Goal: Transaction & Acquisition: Purchase product/service

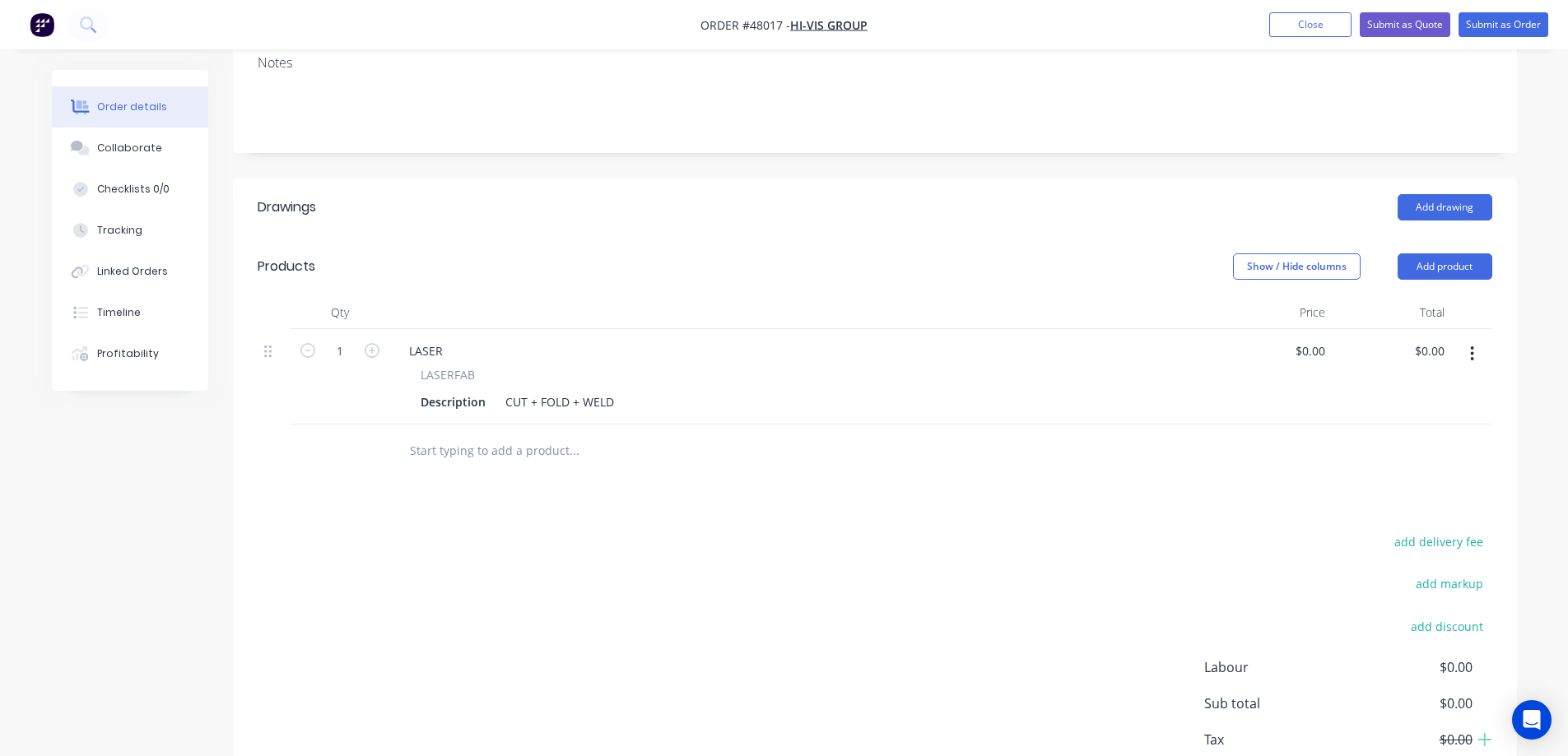
scroll to position [329, 0]
click at [672, 194] on div "Add drawing" at bounding box center [1005, 207] width 972 height 26
drag, startPoint x: 784, startPoint y: 224, endPoint x: 740, endPoint y: 269, distance: 62.9
click at [784, 237] on header "Products Show / Hide columns Add product" at bounding box center [875, 266] width 1284 height 59
click at [430, 339] on div "LASER" at bounding box center [426, 351] width 60 height 24
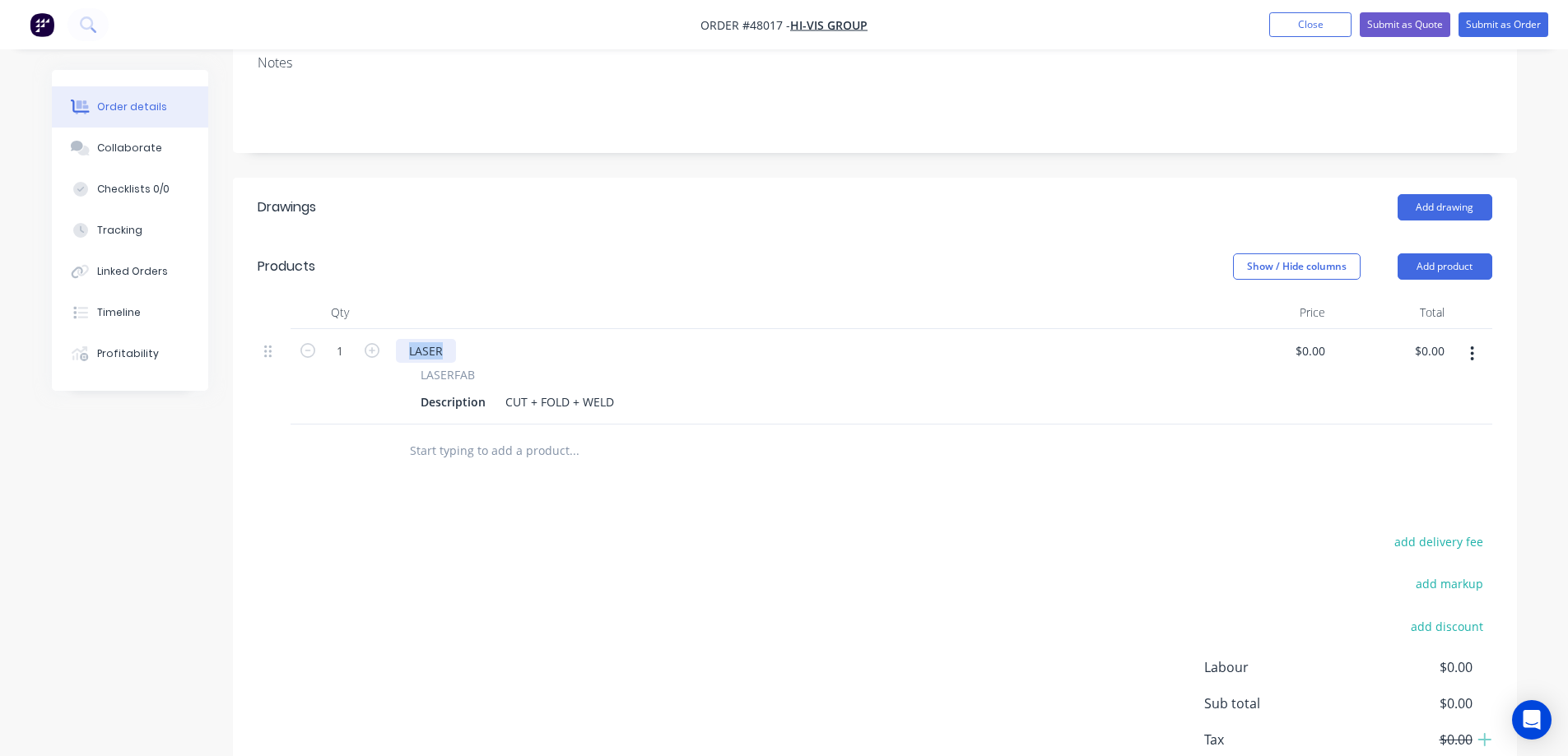
click at [430, 339] on div "LASER" at bounding box center [426, 351] width 60 height 24
click at [431, 339] on div "LASER" at bounding box center [426, 351] width 60 height 24
click at [1319, 339] on input "0" at bounding box center [1323, 351] width 19 height 24
type input "$0.00"
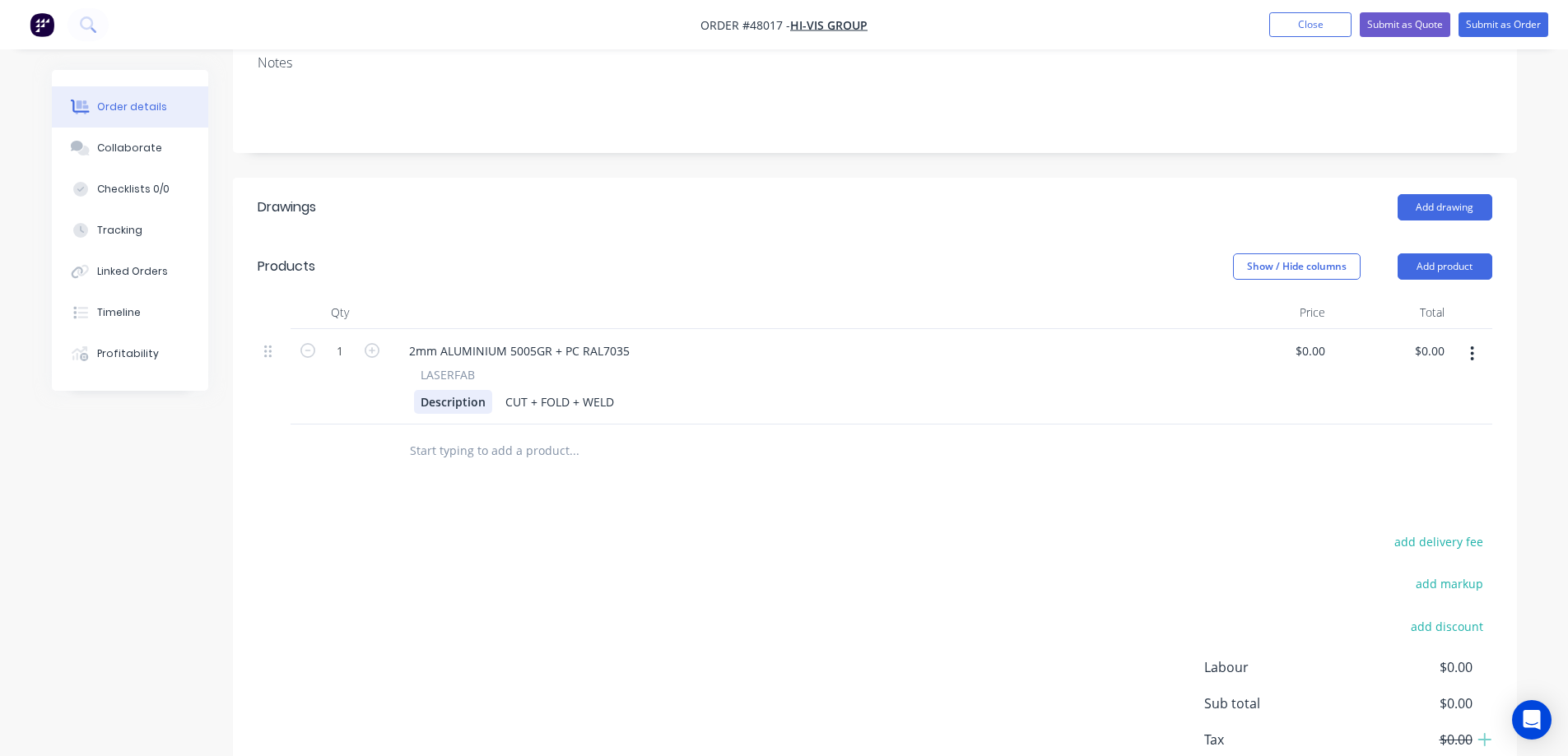
click at [479, 390] on div "Description" at bounding box center [453, 402] width 78 height 24
click at [440, 390] on div "Description" at bounding box center [453, 402] width 78 height 24
click at [347, 339] on input "1" at bounding box center [339, 352] width 43 height 25
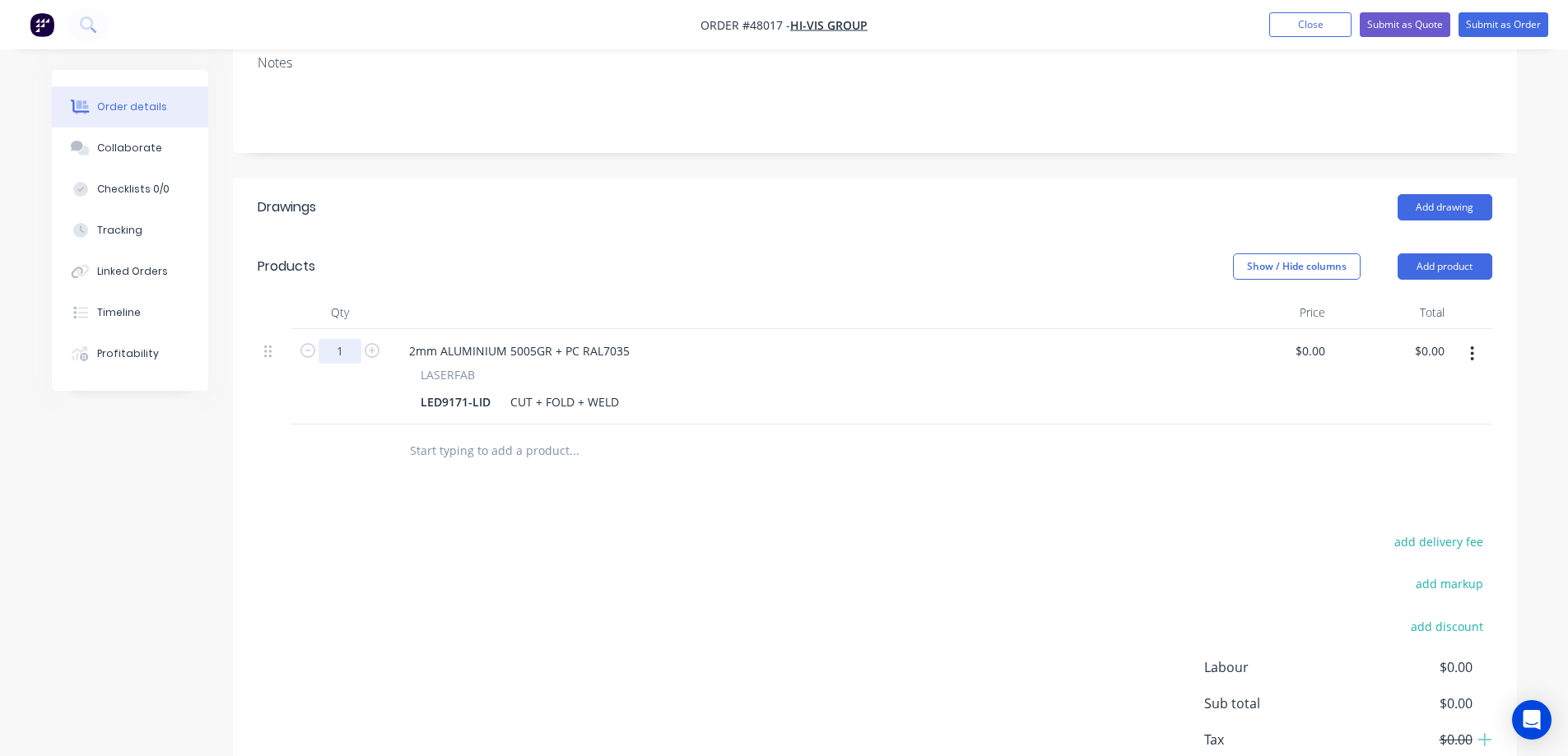
click at [347, 339] on input "1" at bounding box center [339, 352] width 43 height 25
type input "10"
click at [1308, 339] on div "0 $0.00" at bounding box center [1309, 351] width 45 height 24
type input "$127.57"
type input "$1,275.70"
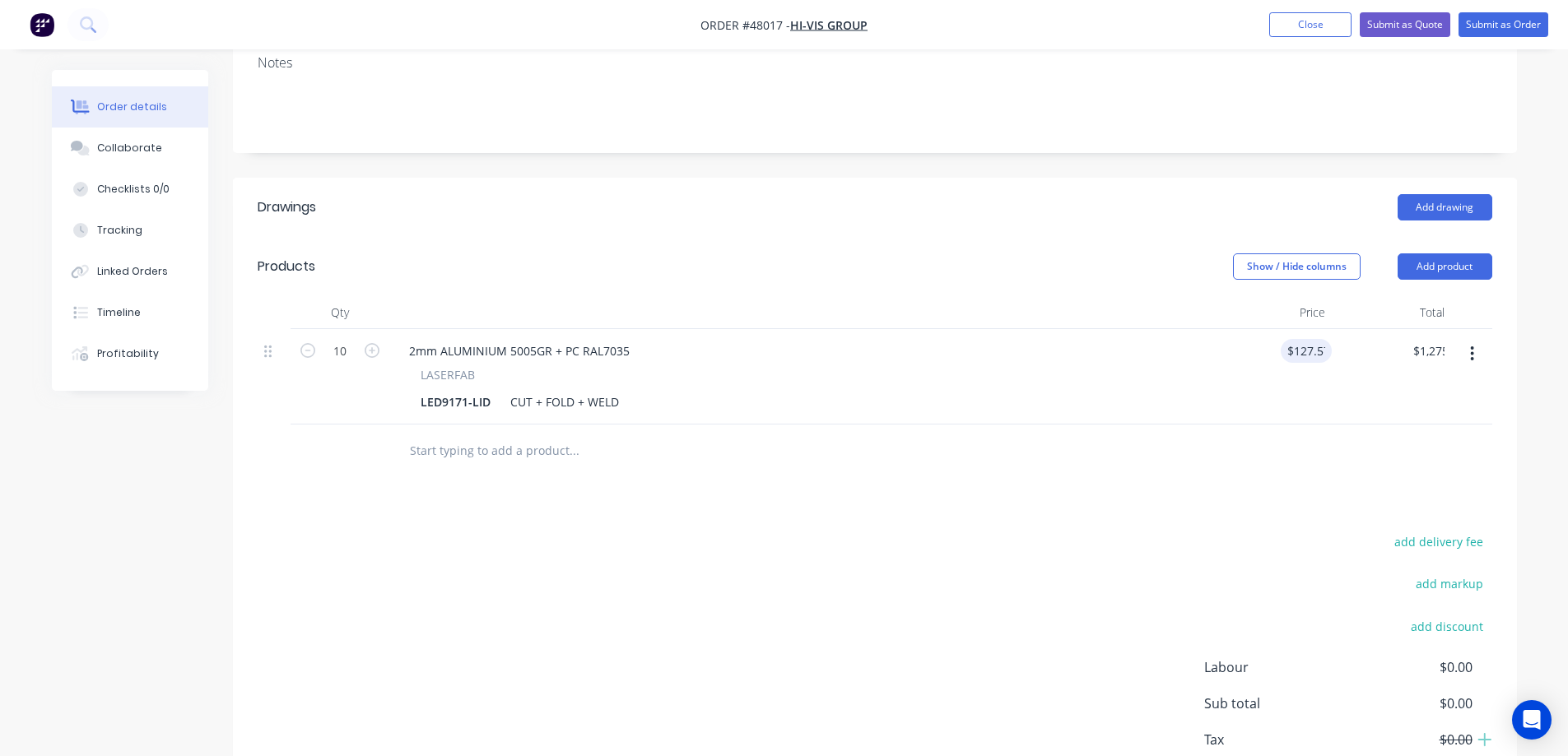
click at [310, 544] on div "add delivery fee add markup add discount Labour $0.00 Sub total $0.00 Tax $0.00…" at bounding box center [875, 672] width 1235 height 281
click at [1476, 339] on button "button" at bounding box center [1472, 354] width 39 height 30
click at [1421, 419] on button "Duplicate" at bounding box center [1414, 429] width 157 height 33
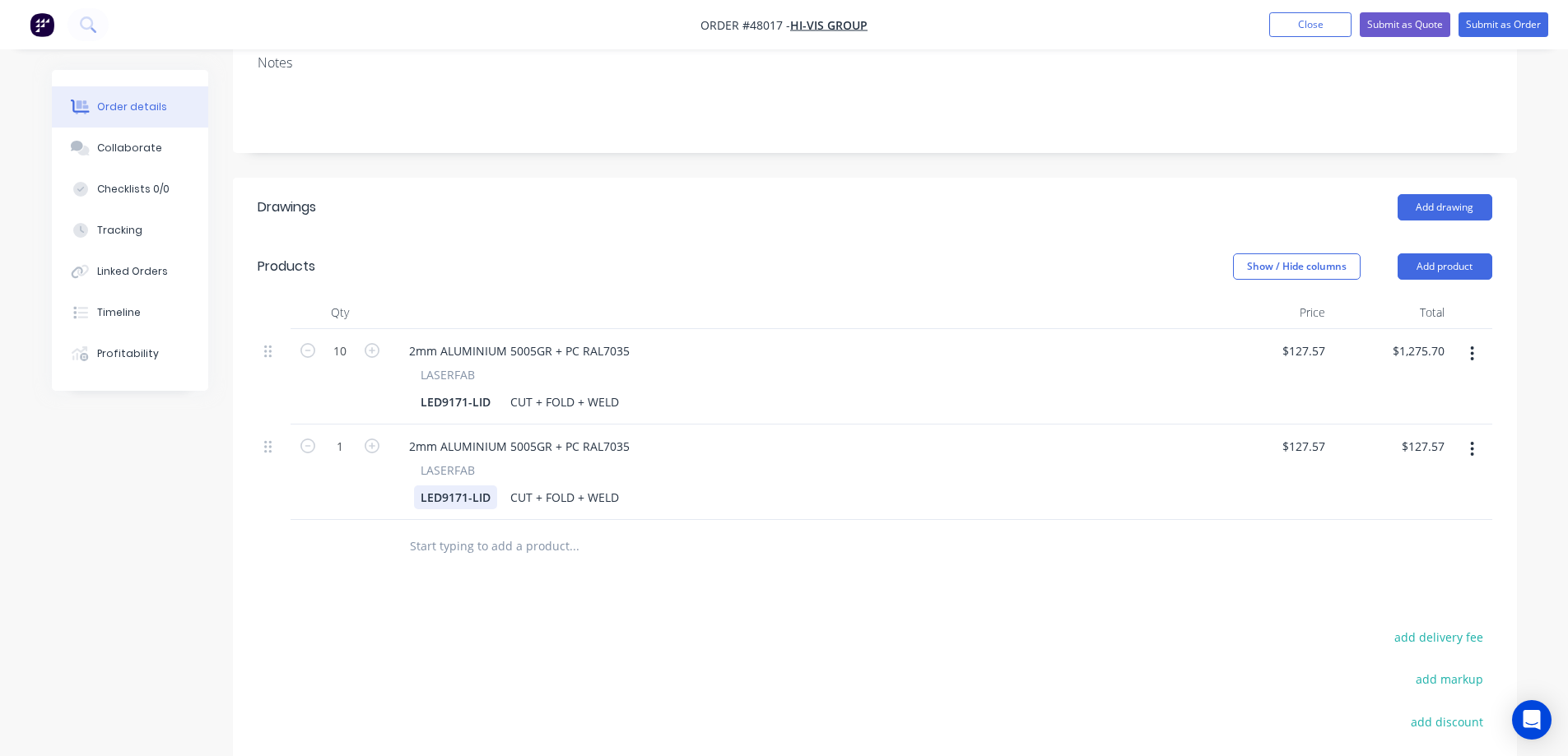
click at [487, 485] on div "LED9171-LID" at bounding box center [456, 497] width 84 height 24
click at [523, 485] on div "LED9171-ENCLOSEURE" at bounding box center [484, 497] width 139 height 24
click at [622, 390] on div "CUT + FOLD + WELD" at bounding box center [565, 402] width 122 height 24
click at [514, 390] on div "CUT + FOLD + WELD + PC" at bounding box center [578, 402] width 149 height 24
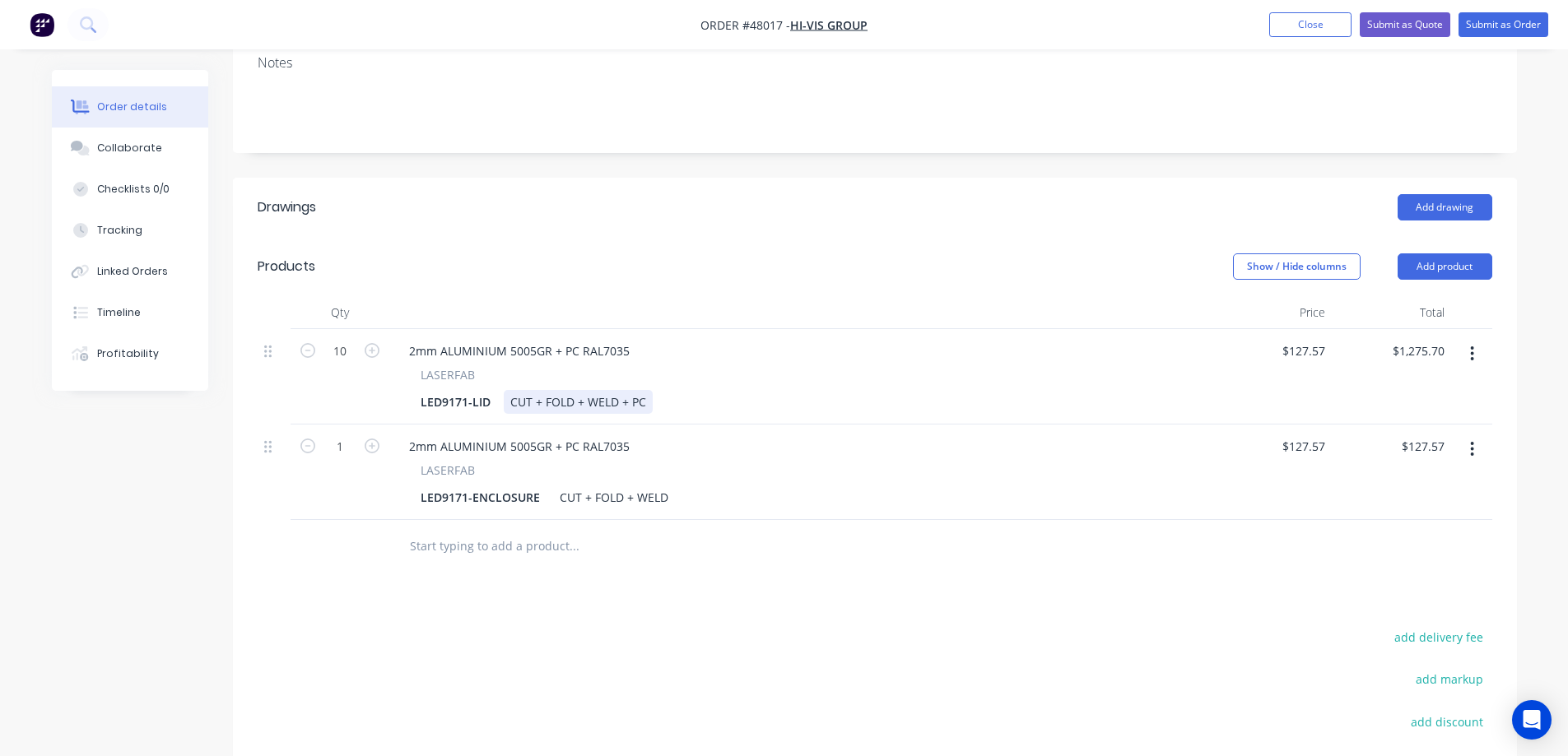
click at [513, 390] on div "CUT + FOLD + WELD + PC" at bounding box center [578, 402] width 149 height 24
click at [342, 434] on input "1" at bounding box center [339, 447] width 43 height 25
type input "10"
type input "127.57"
type input "$1,275.70"
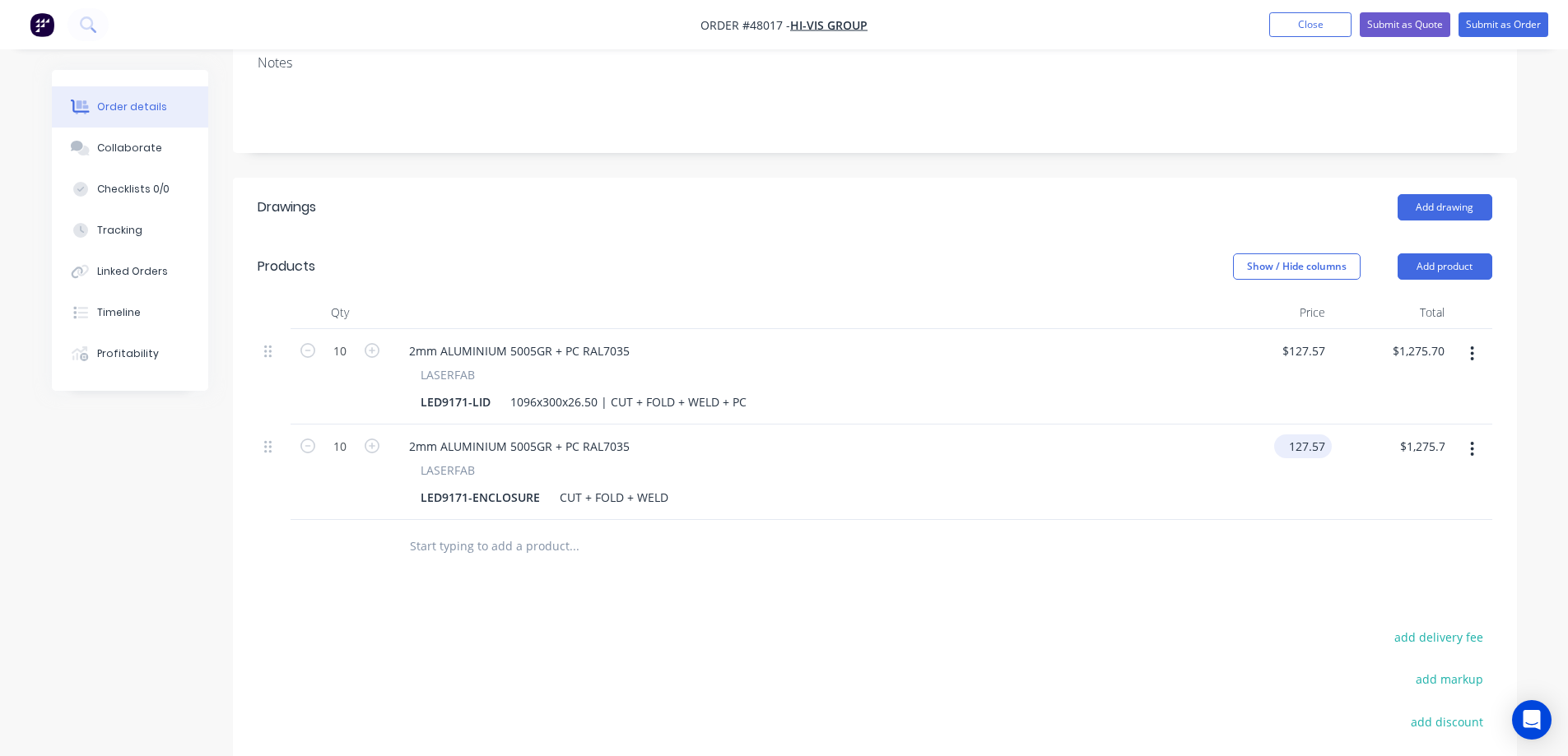
click at [1316, 434] on input "127.57" at bounding box center [1306, 446] width 51 height 24
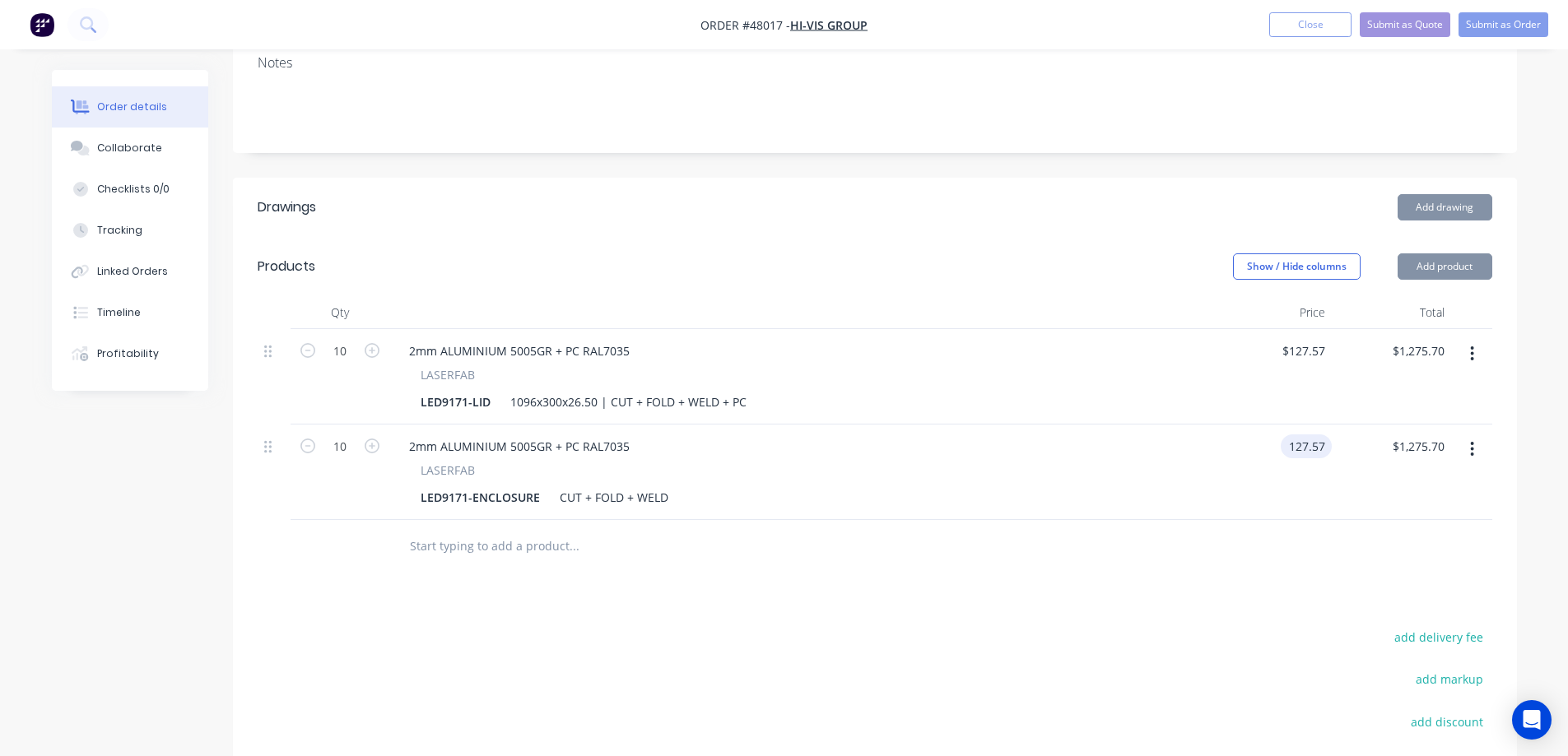
click at [1316, 434] on input "127.57" at bounding box center [1309, 446] width 45 height 24
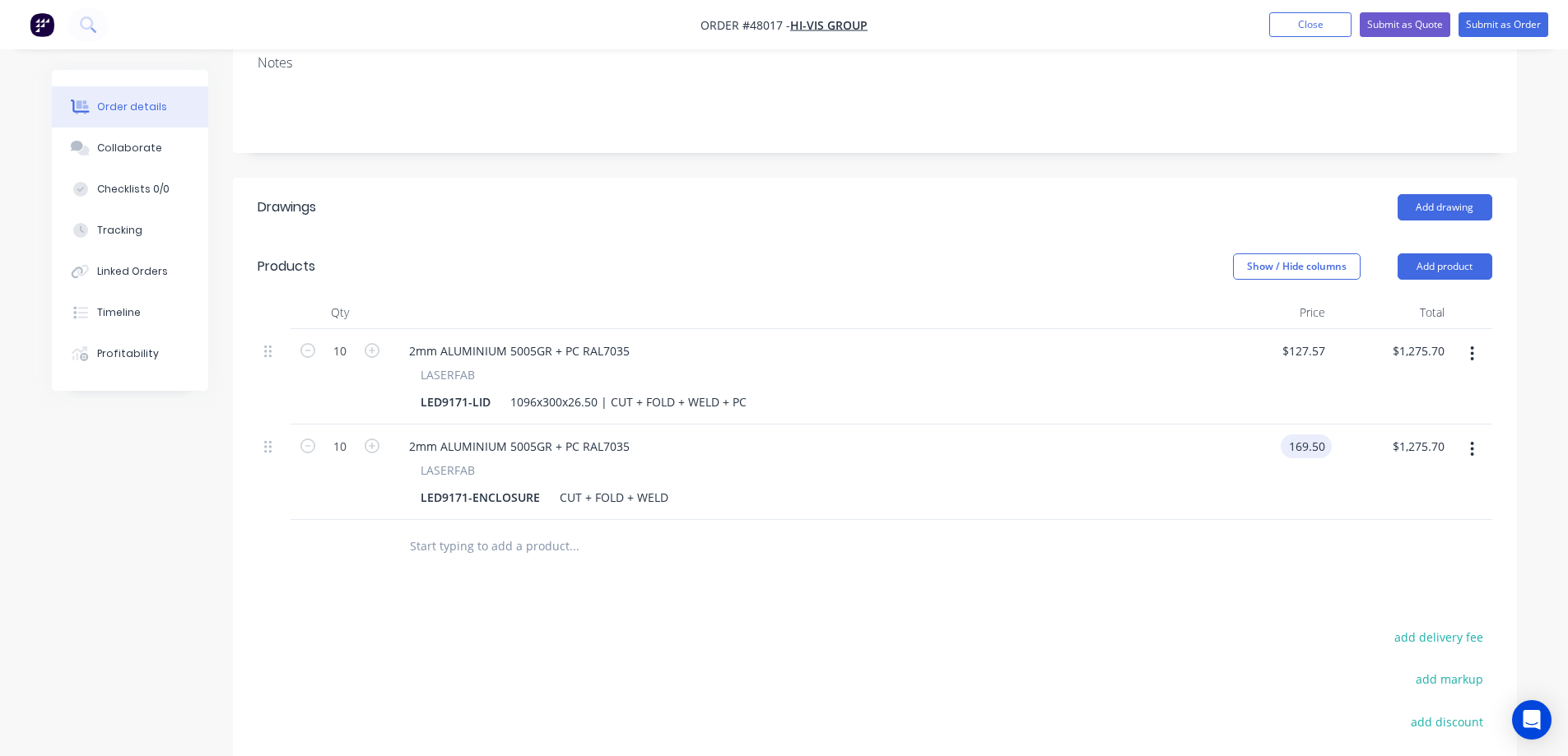
type input "$169.50"
type input "$1,695.00"
click at [1206, 555] on div "Drawings Add drawing Products Show / Hide columns Add product Qty Price Total 1…" at bounding box center [875, 555] width 1284 height 754
click at [913, 253] on div "Show / Hide columns Add product" at bounding box center [1005, 266] width 972 height 26
drag, startPoint x: 598, startPoint y: 381, endPoint x: 495, endPoint y: 392, distance: 103.6
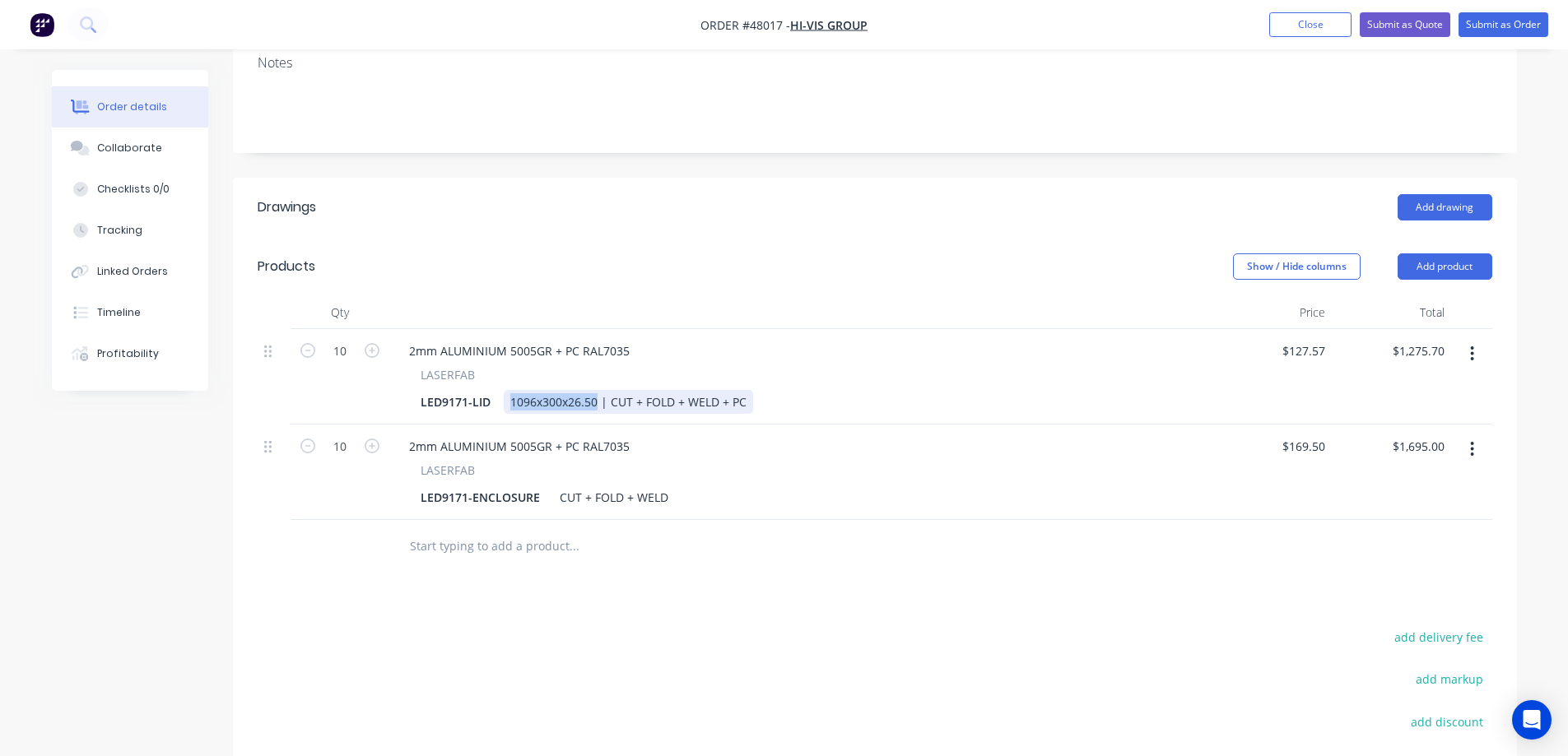
click at [495, 392] on div "2mm ALUMINIUM 5005GR + PC RAL7035 LASERFAB LED9171-LID 1096x300x26.50 | CUT + F…" at bounding box center [801, 376] width 823 height 96
copy div "1096x300x26.50"
click at [553, 485] on div "CUT + FOLD + WELD" at bounding box center [614, 497] width 122 height 24
paste div
click at [767, 485] on div "1096x300x26.50 | CUT + FOLD + WELD" at bounding box center [664, 497] width 222 height 24
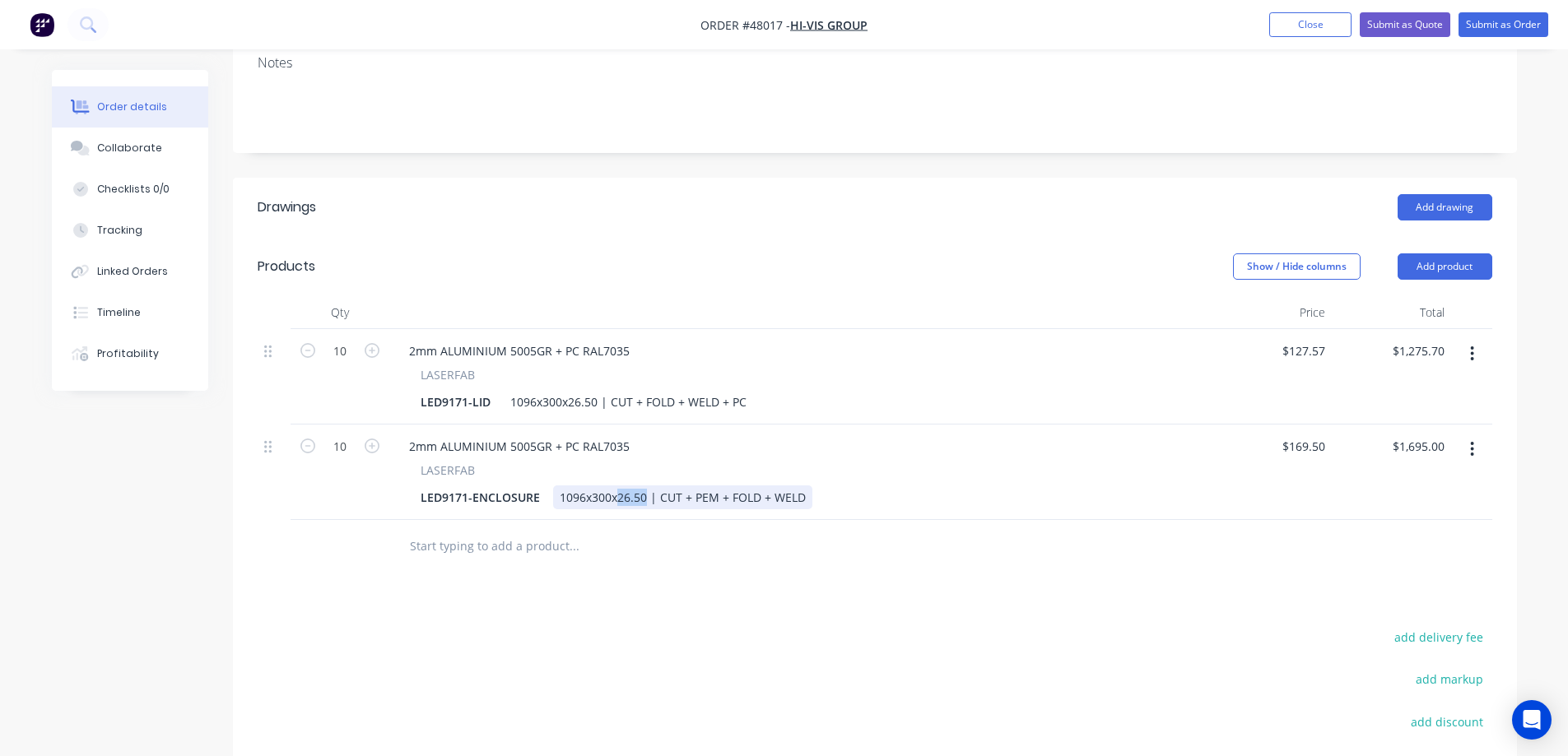
drag, startPoint x: 645, startPoint y: 476, endPoint x: 618, endPoint y: 489, distance: 30.0
click at [618, 489] on div "2mm ALUMINIUM 5005GR + PC RAL7035 LASERFAB LED9171-ENCLOSURE 1096x300x26.50 | C…" at bounding box center [801, 472] width 823 height 96
click at [295, 595] on div "Drawings Add drawing Products Show / Hide columns Add product Qty Price Total 1…" at bounding box center [875, 555] width 1284 height 754
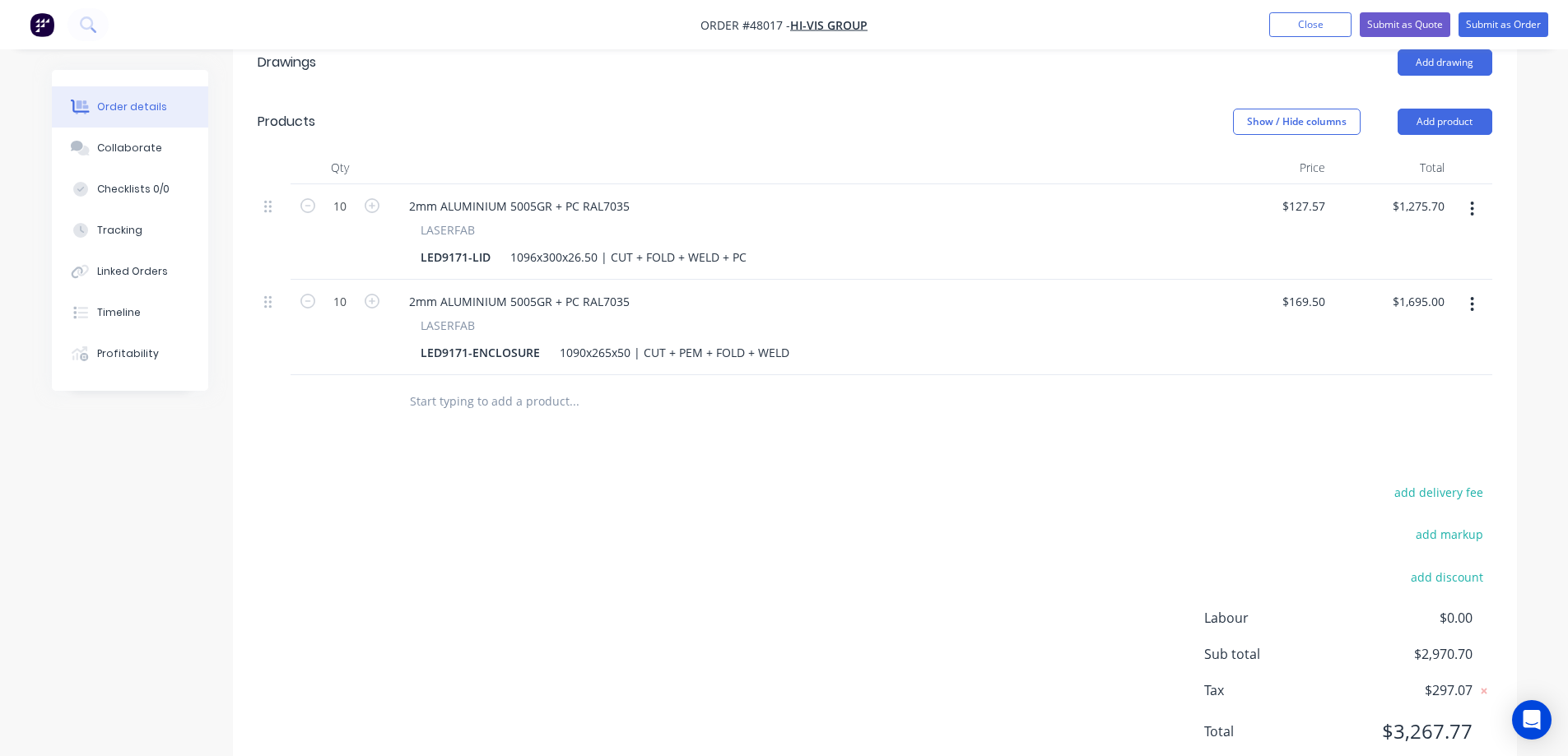
scroll to position [507, 0]
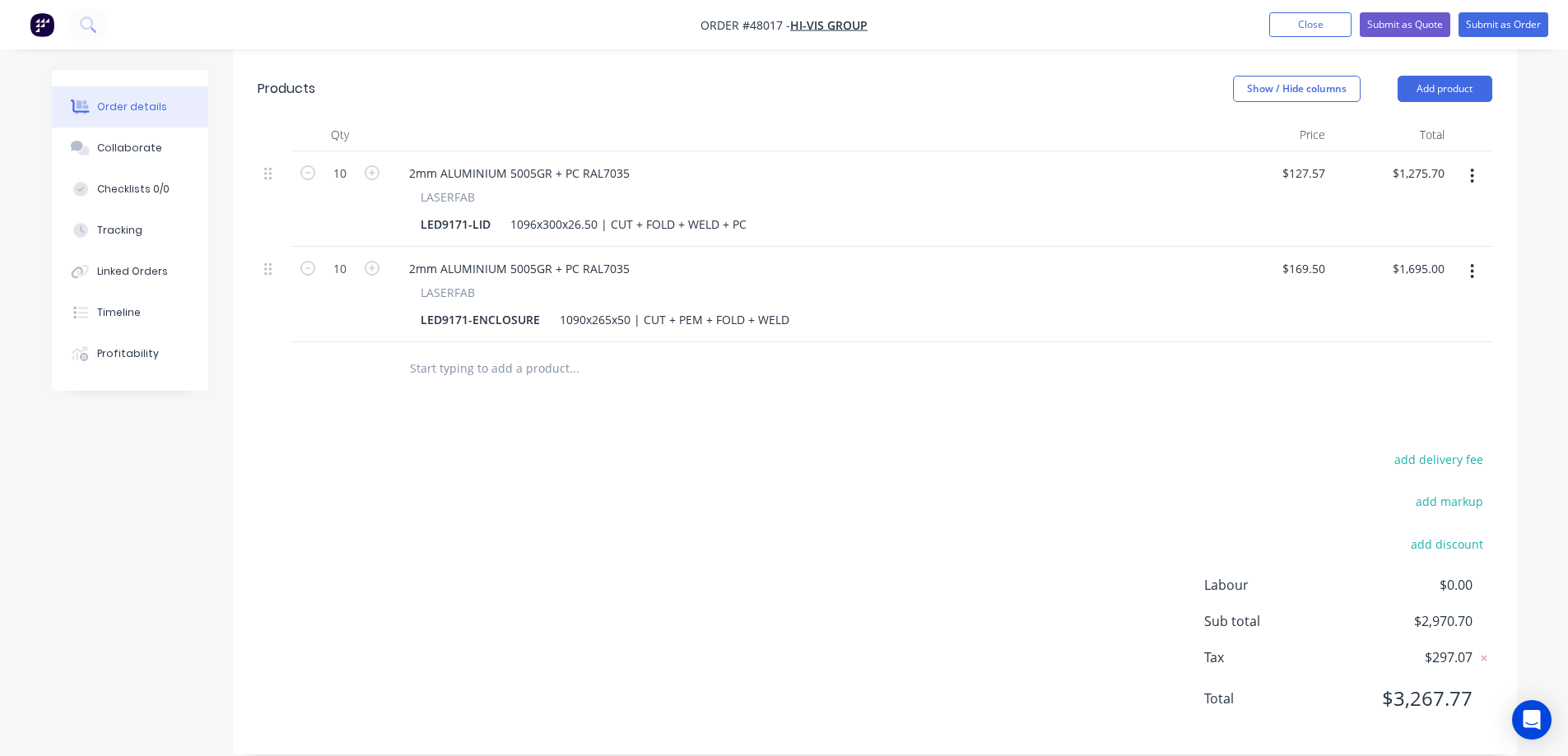
click at [217, 465] on div "Created by [PERSON_NAME] Created [DATE] Required [DATE] Assigned to S Status Dr…" at bounding box center [784, 171] width 1465 height 1216
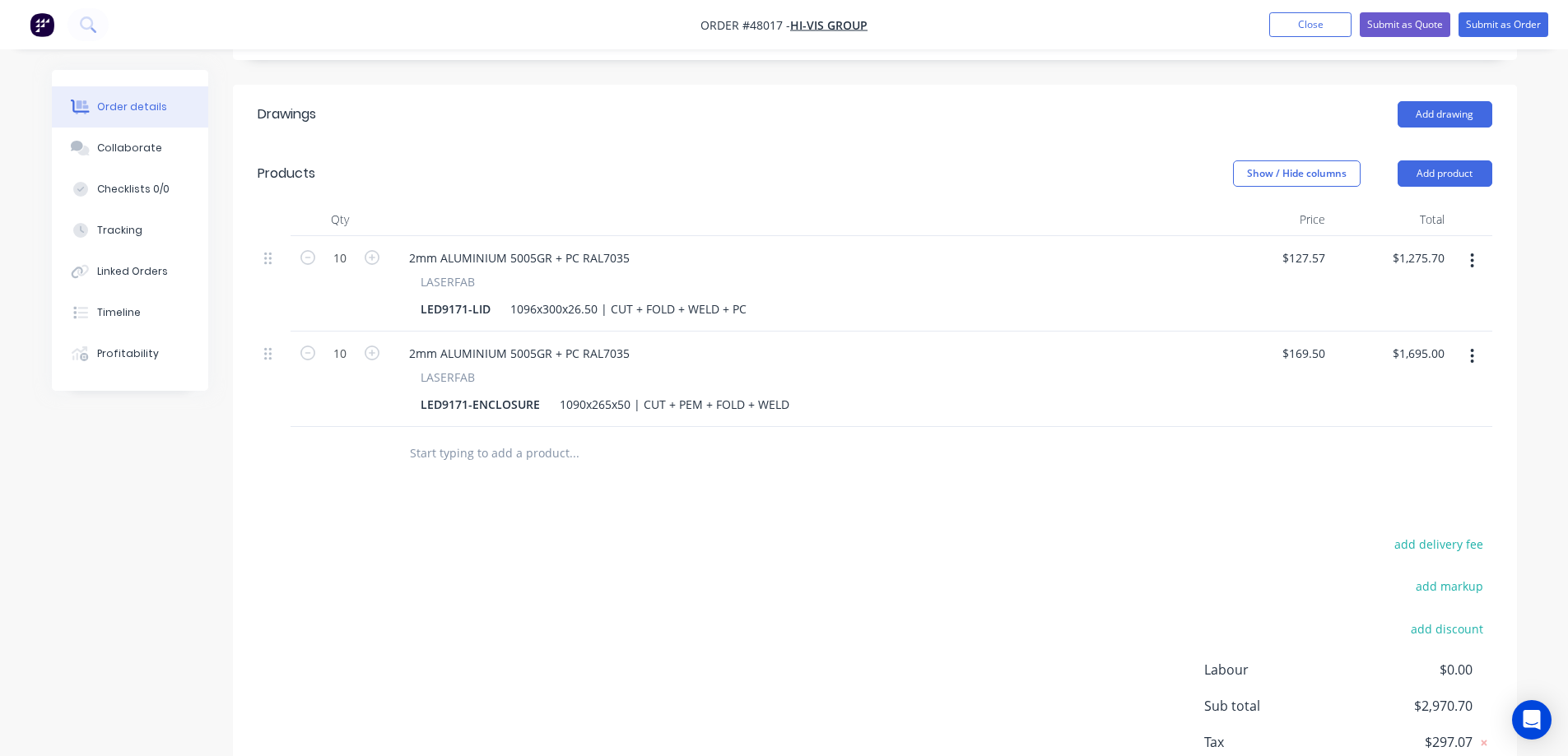
scroll to position [425, 0]
drag, startPoint x: 633, startPoint y: 326, endPoint x: 554, endPoint y: 357, distance: 84.9
click at [554, 357] on div "2mm ALUMINIUM 5005GR + PC RAL7035 LASERFAB LED9171-ENCLOSURE 1090x265x50 | CUT …" at bounding box center [801, 376] width 823 height 96
click at [489, 531] on div "add delivery fee add markup add discount Labour $0.00 Sub total $2,970.70 Tax $…" at bounding box center [875, 672] width 1235 height 281
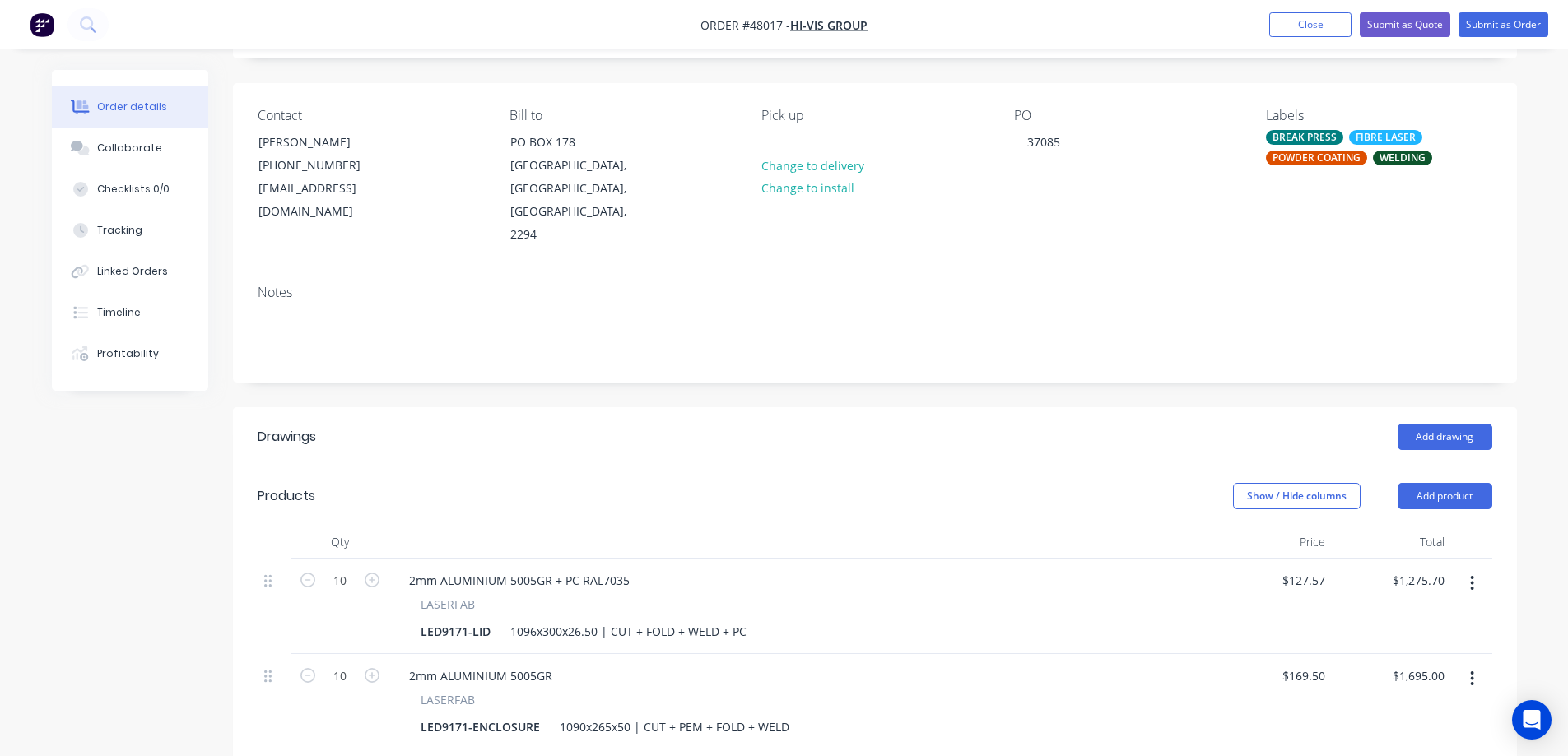
scroll to position [0, 0]
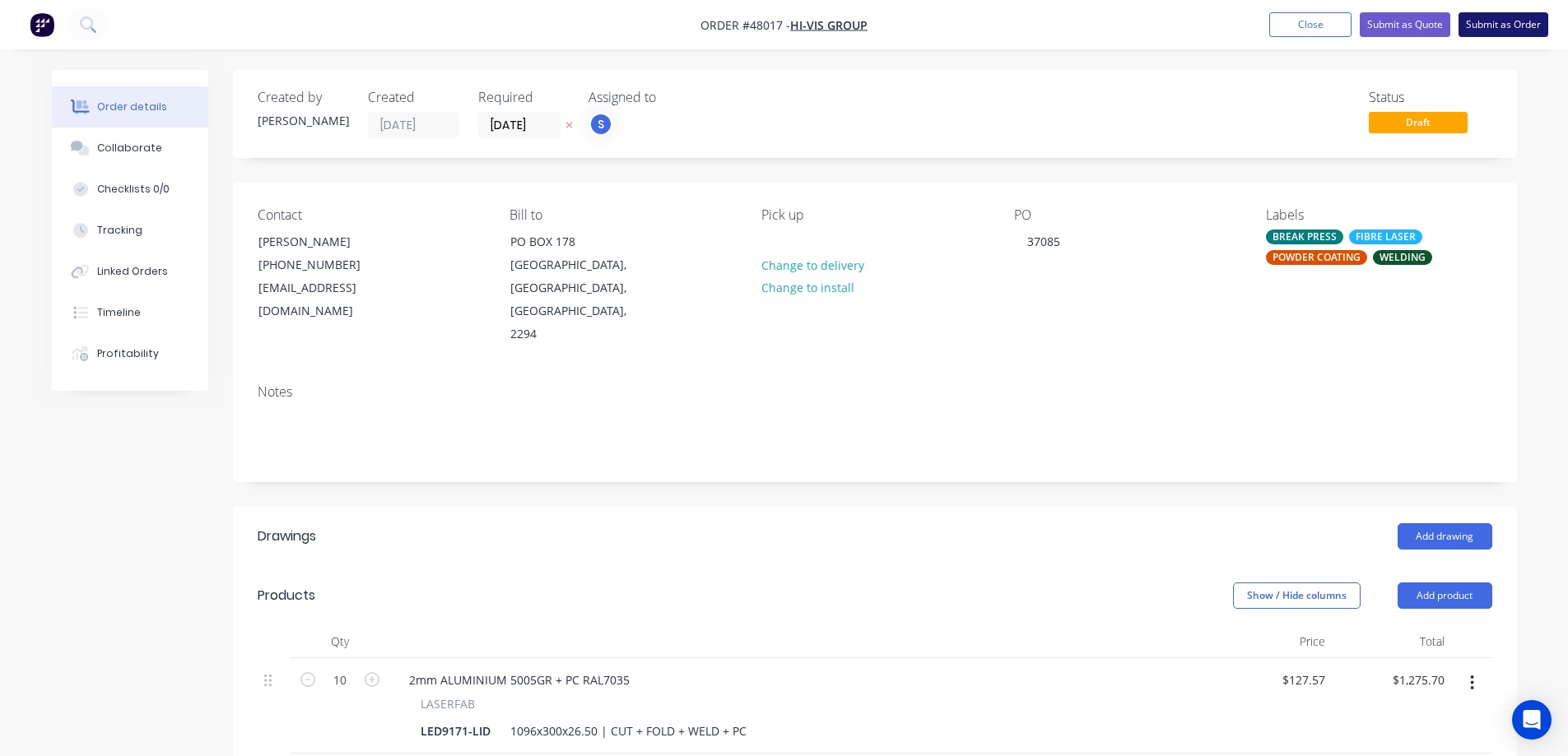
click at [1516, 24] on button "Submit as Order" at bounding box center [1504, 25] width 90 height 25
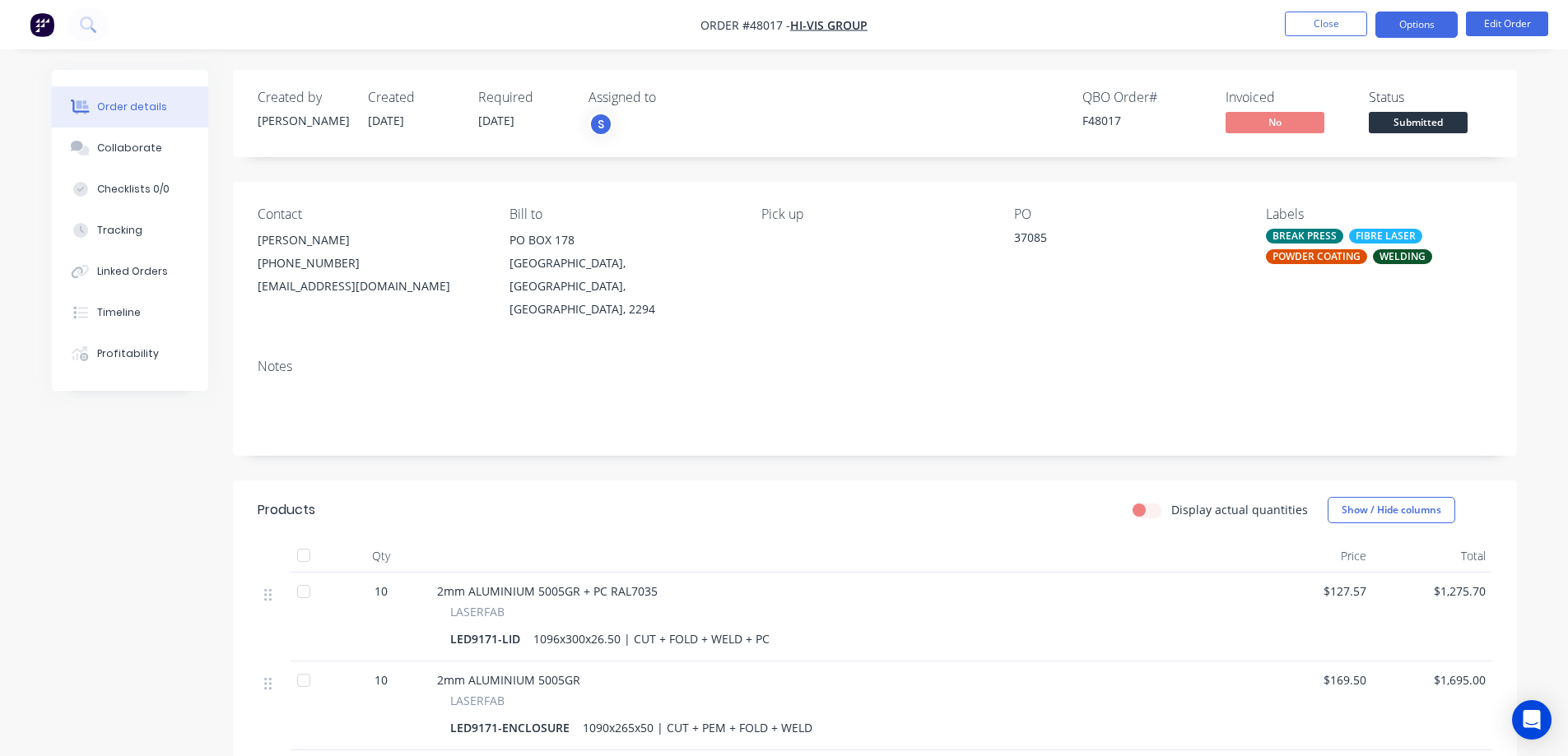
click at [1424, 30] on button "Options" at bounding box center [1417, 25] width 83 height 26
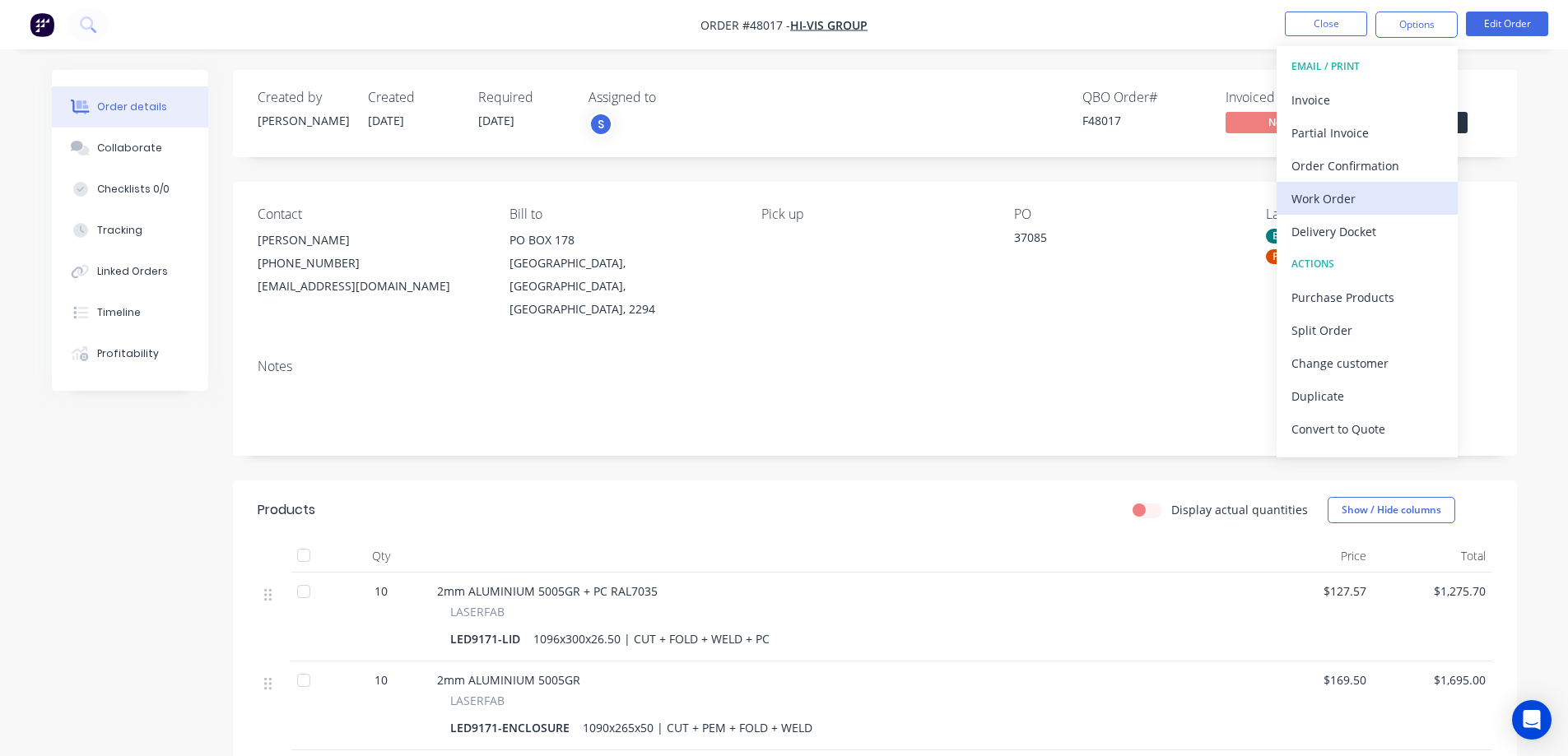
click at [1348, 204] on div "Work Order" at bounding box center [1367, 198] width 151 height 24
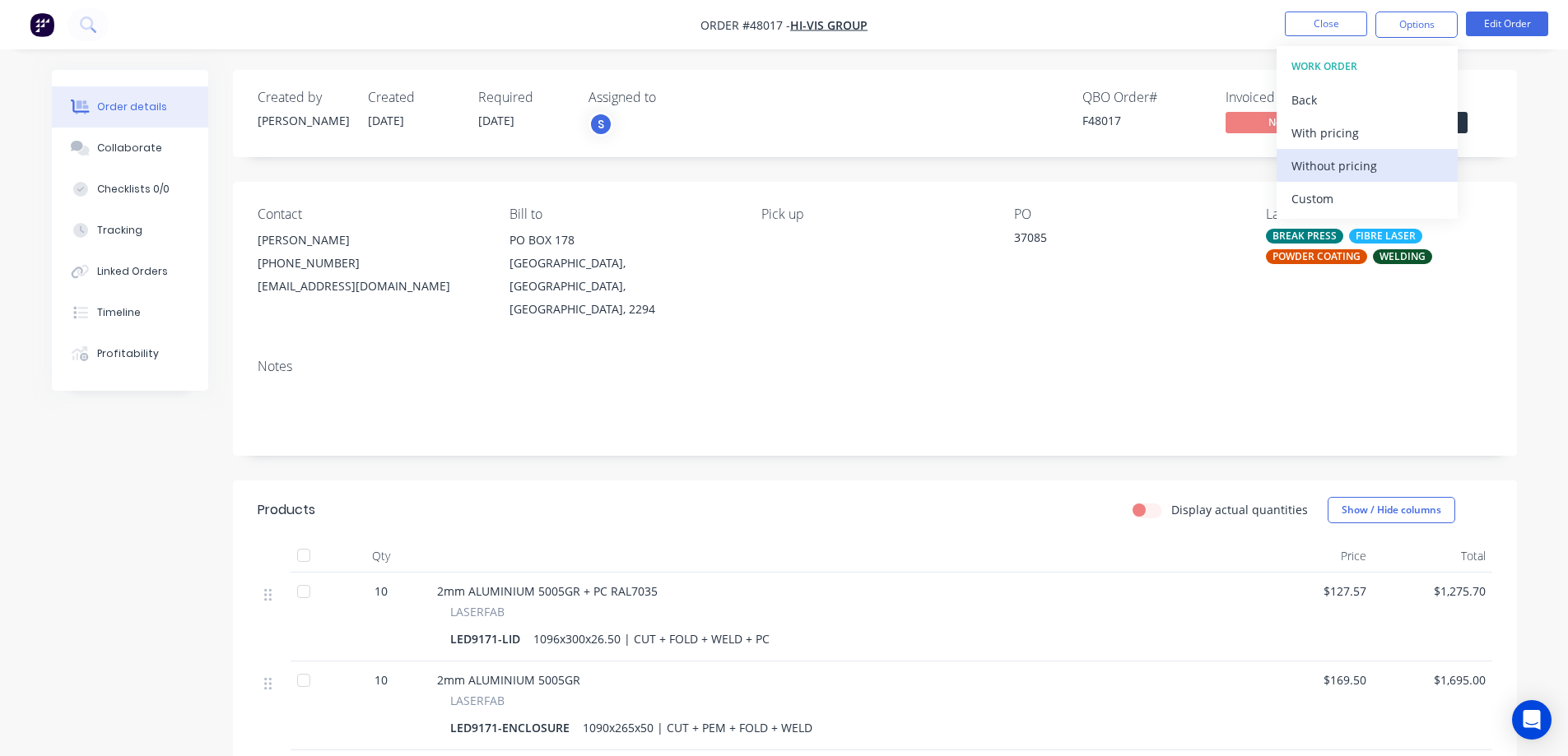
click at [1353, 161] on div "Without pricing" at bounding box center [1367, 165] width 151 height 24
